Goal: Check status: Check status

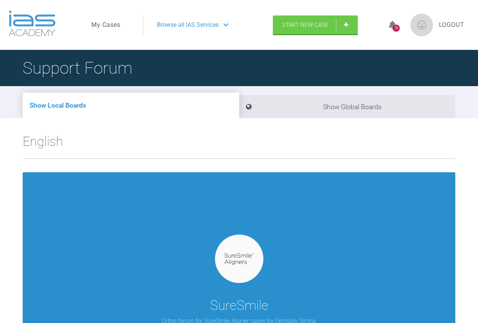
click at [235, 259] on img at bounding box center [238, 259] width 29 height 12
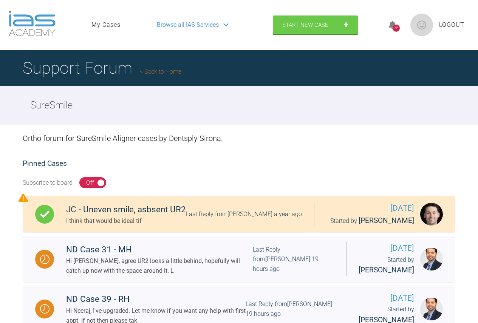
click at [109, 23] on link "My Cases" at bounding box center [105, 25] width 29 height 10
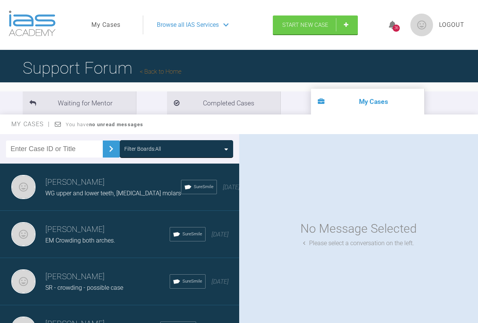
click at [109, 286] on span "SR - crowding - possible case" at bounding box center [84, 287] width 78 height 7
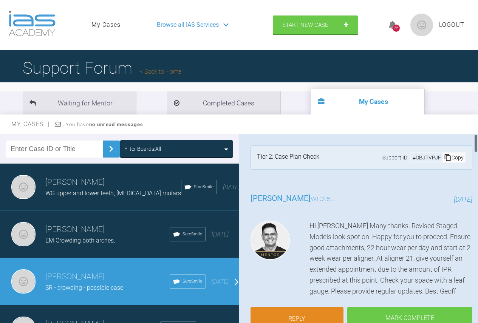
scroll to position [38, 0]
